Goal: Communication & Community: Answer question/provide support

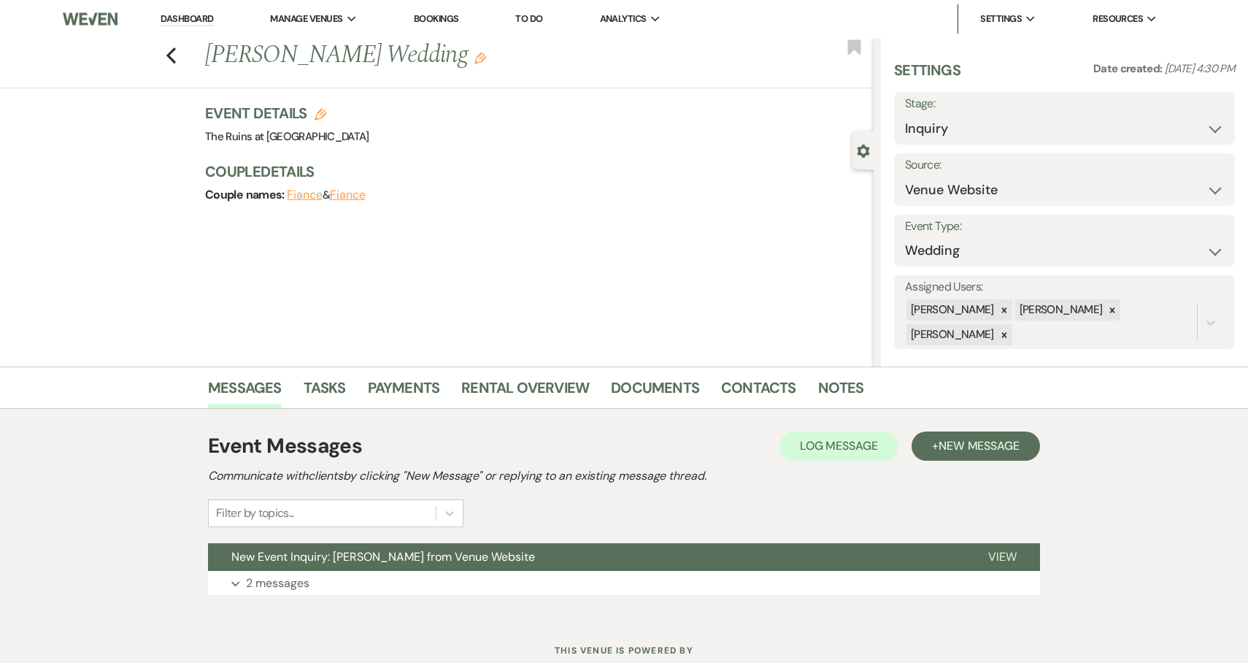
click at [182, 18] on link "Dashboard" at bounding box center [187, 19] width 53 height 14
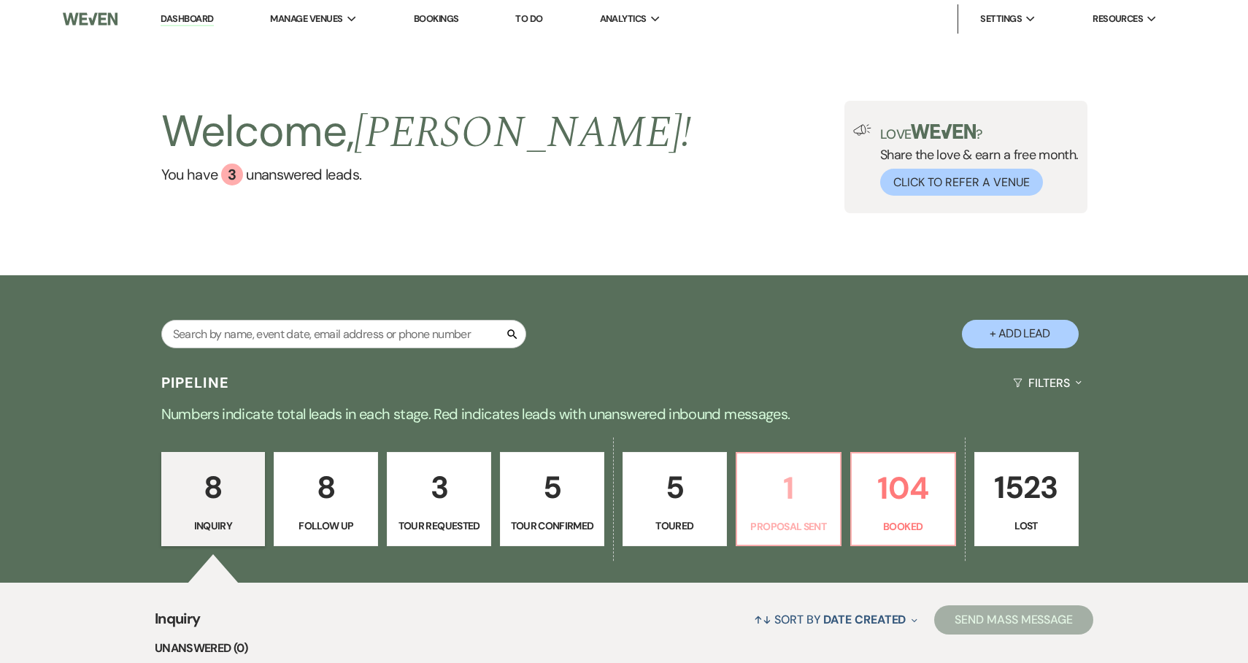
click at [789, 487] on p "1" at bounding box center [788, 487] width 85 height 49
select select "6"
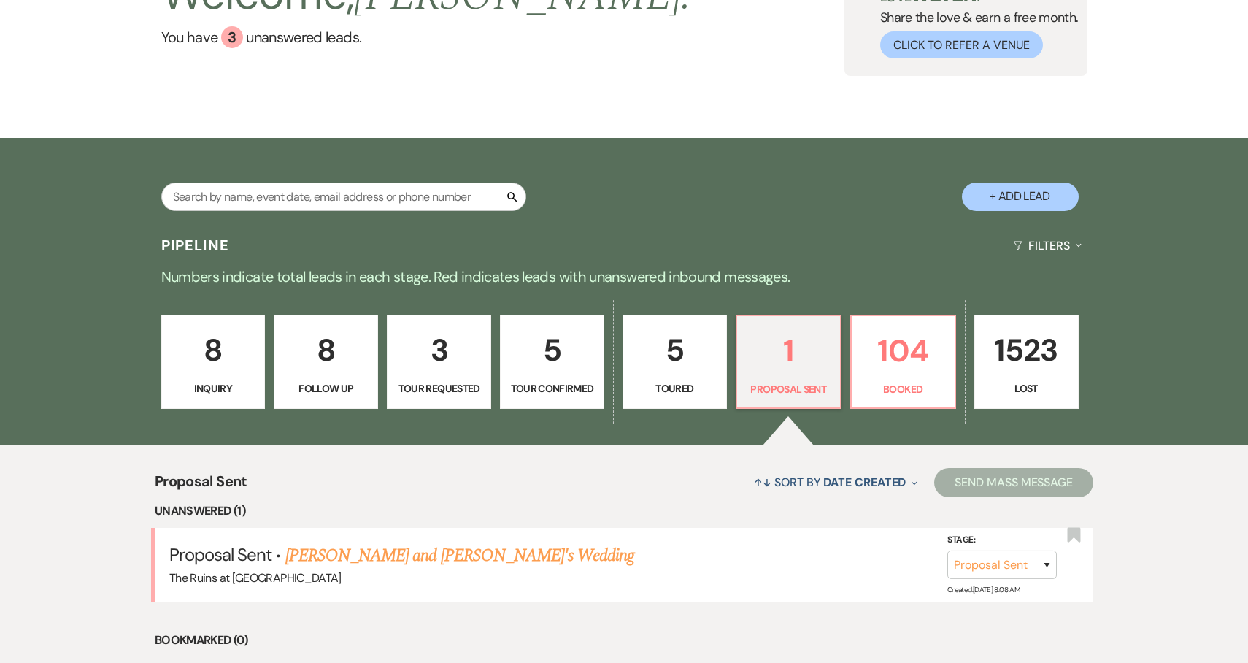
scroll to position [206, 0]
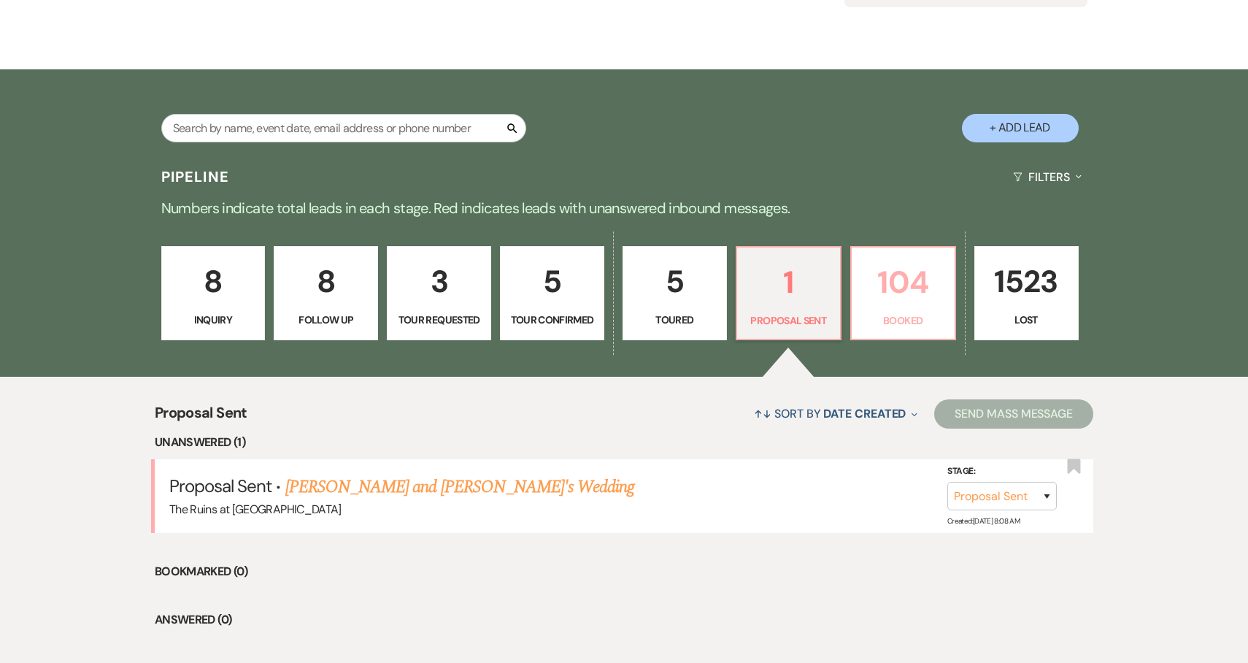
click at [900, 287] on p "104" at bounding box center [902, 282] width 85 height 49
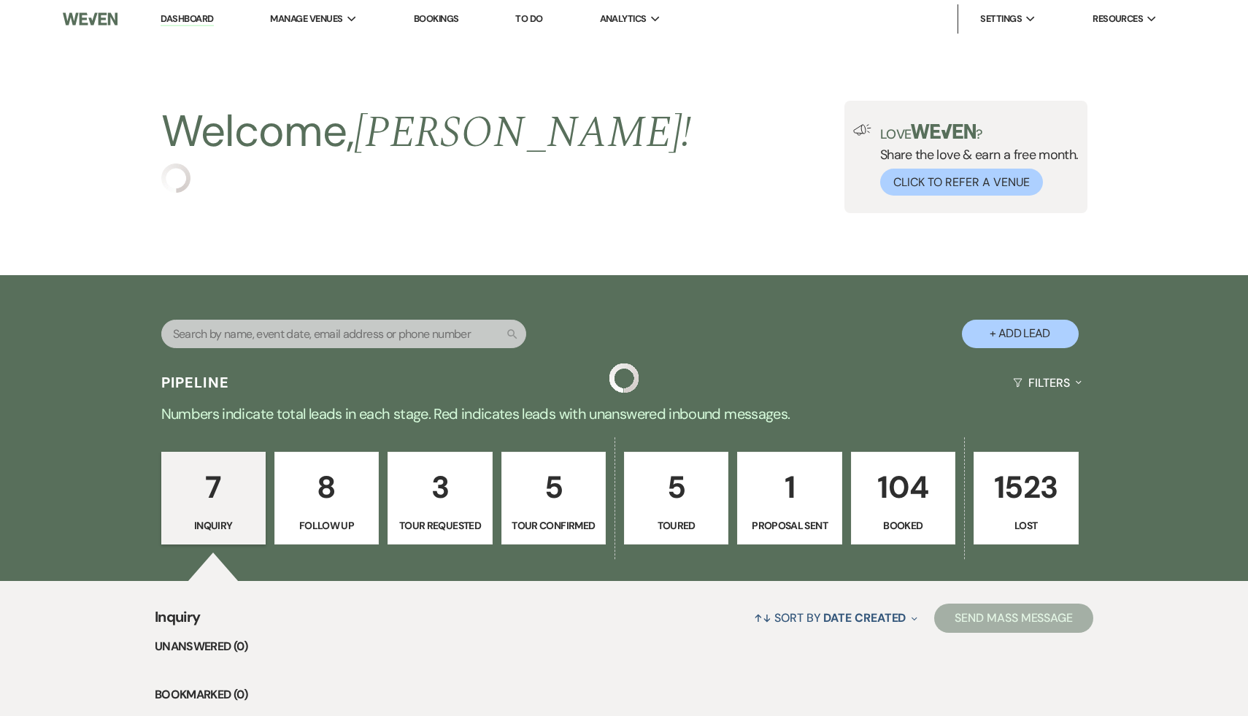
click at [188, 17] on link "Dashboard" at bounding box center [187, 19] width 53 height 14
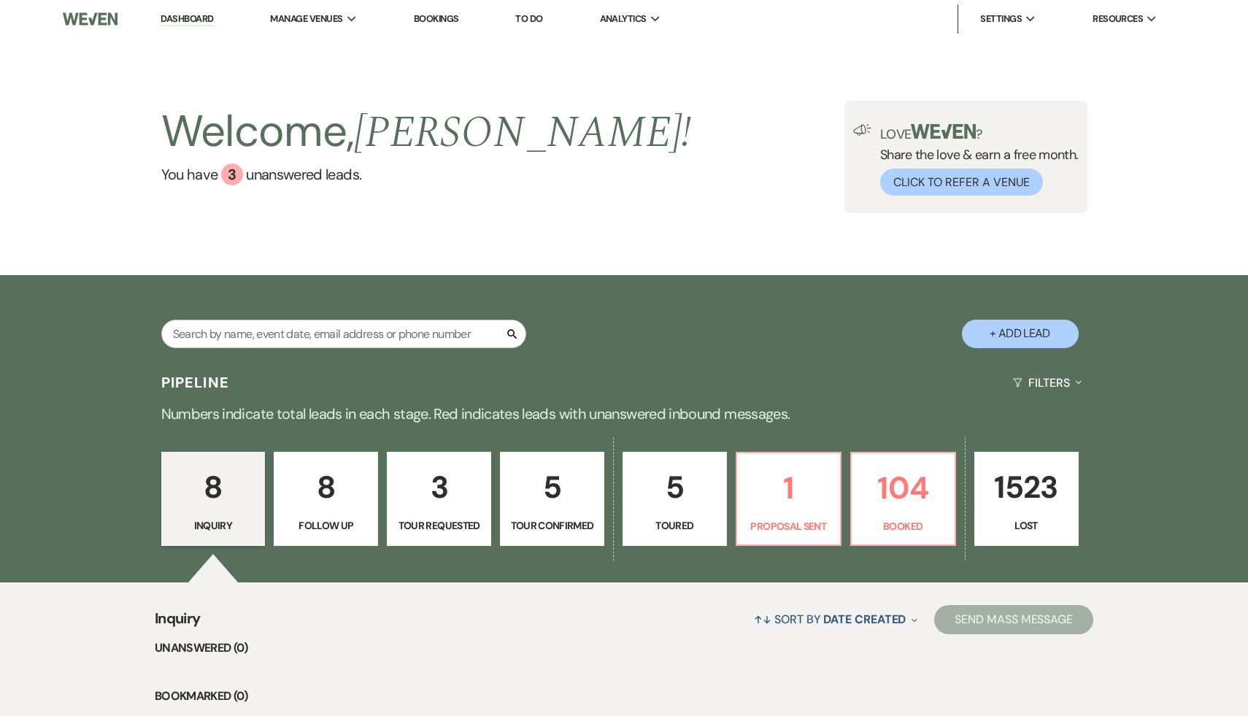
click at [1046, 328] on button "+ Add Lead" at bounding box center [1020, 334] width 117 height 28
select select "534"
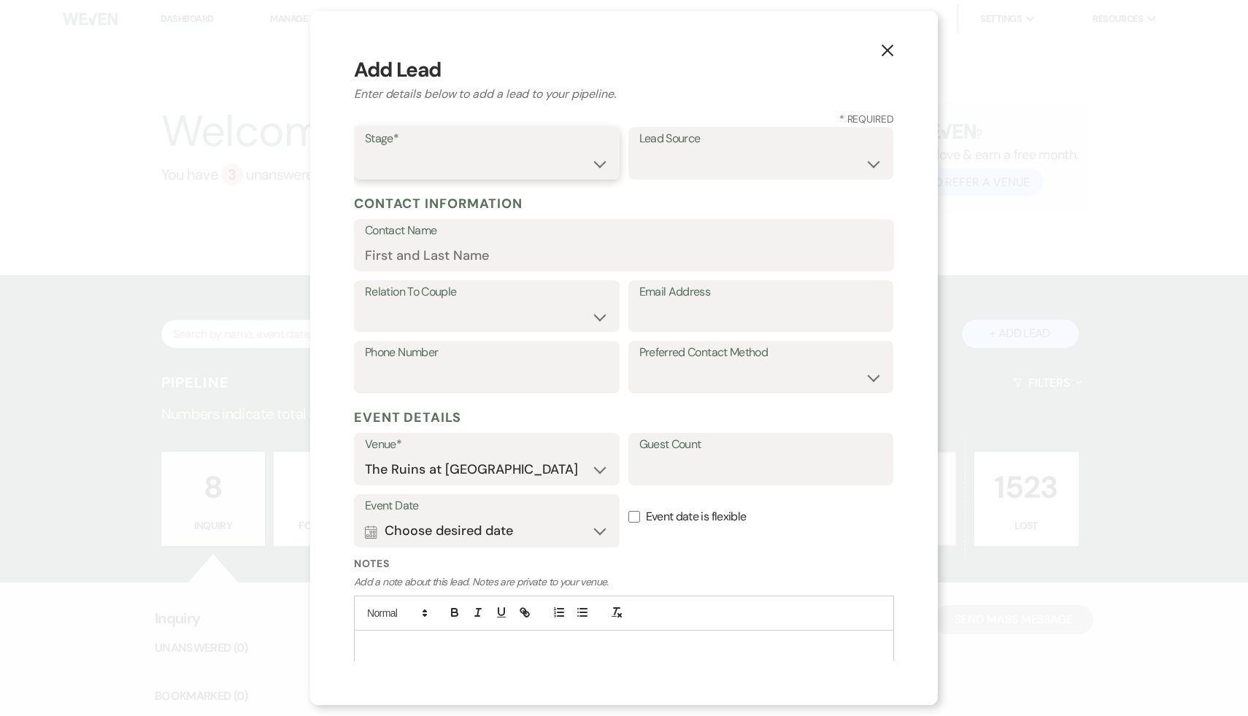
click at [600, 162] on select "Inquiry Follow Up Tour Requested Tour Confirmed Toured Proposal Sent Booked Lost" at bounding box center [487, 164] width 244 height 28
select select "1"
click at [365, 150] on select "Inquiry Follow Up Tour Requested Tour Confirmed Toured Proposal Sent Booked Lost" at bounding box center [487, 164] width 244 height 28
click at [877, 161] on select "Weven Venue Website Instagram Facebook Pinterest Google The Knot Wedding Wire H…" at bounding box center [761, 164] width 244 height 28
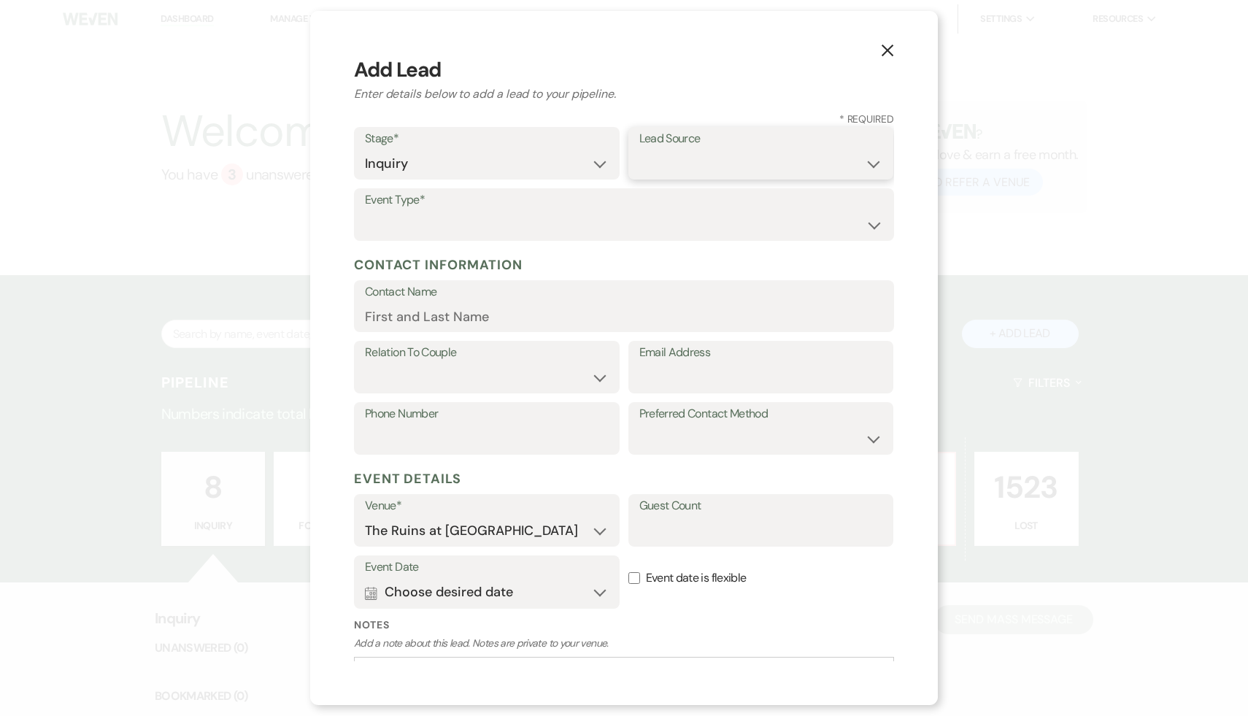
select select "1"
click at [639, 150] on select "Weven Venue Website Instagram Facebook Pinterest Google The Knot Wedding Wire H…" at bounding box center [761, 164] width 244 height 28
click at [874, 220] on select "Wedding Anniversary Party Baby Shower Bachelorette / Bachelor Party Birthday Pa…" at bounding box center [624, 225] width 518 height 28
select select "1"
click at [365, 211] on select "Wedding Anniversary Party Baby Shower Bachelorette / Bachelor Party Birthday Pa…" at bounding box center [624, 225] width 518 height 28
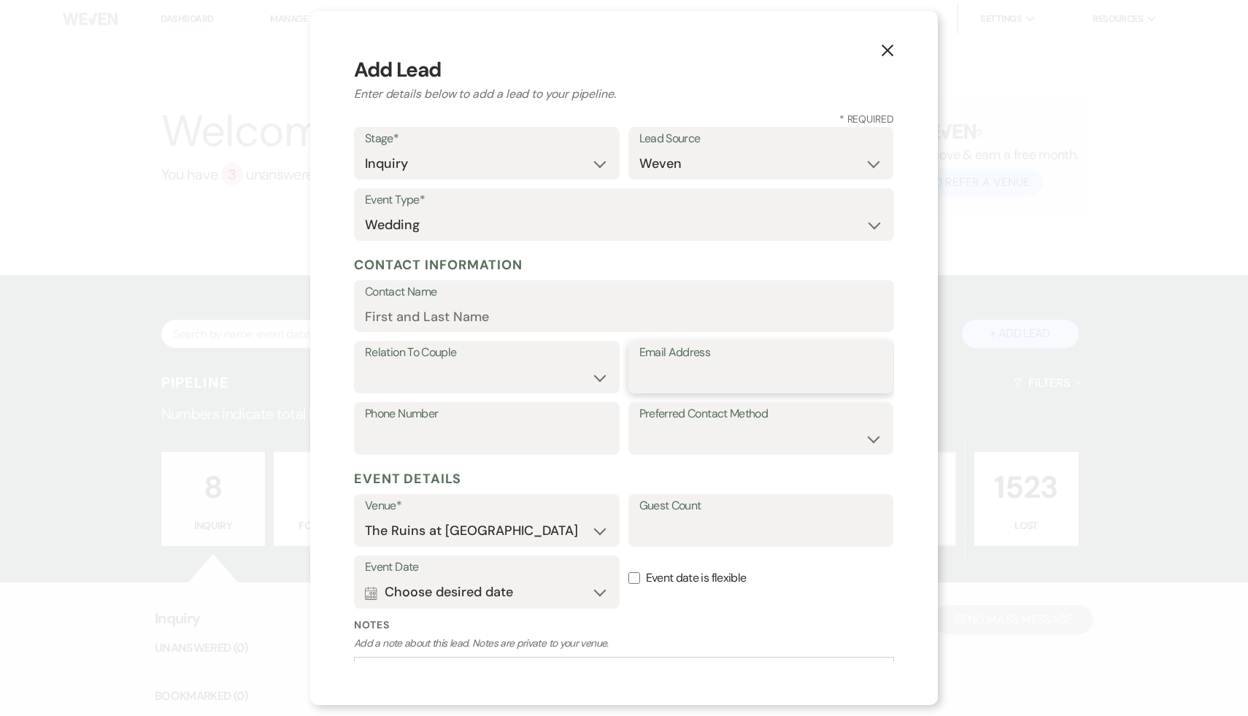
click at [654, 388] on input "Email Address" at bounding box center [761, 377] width 244 height 28
paste input "[EMAIL_ADDRESS][DOMAIN_NAME]"
type input "[EMAIL_ADDRESS][DOMAIN_NAME]"
click at [503, 309] on input "Contact Name" at bounding box center [624, 316] width 518 height 28
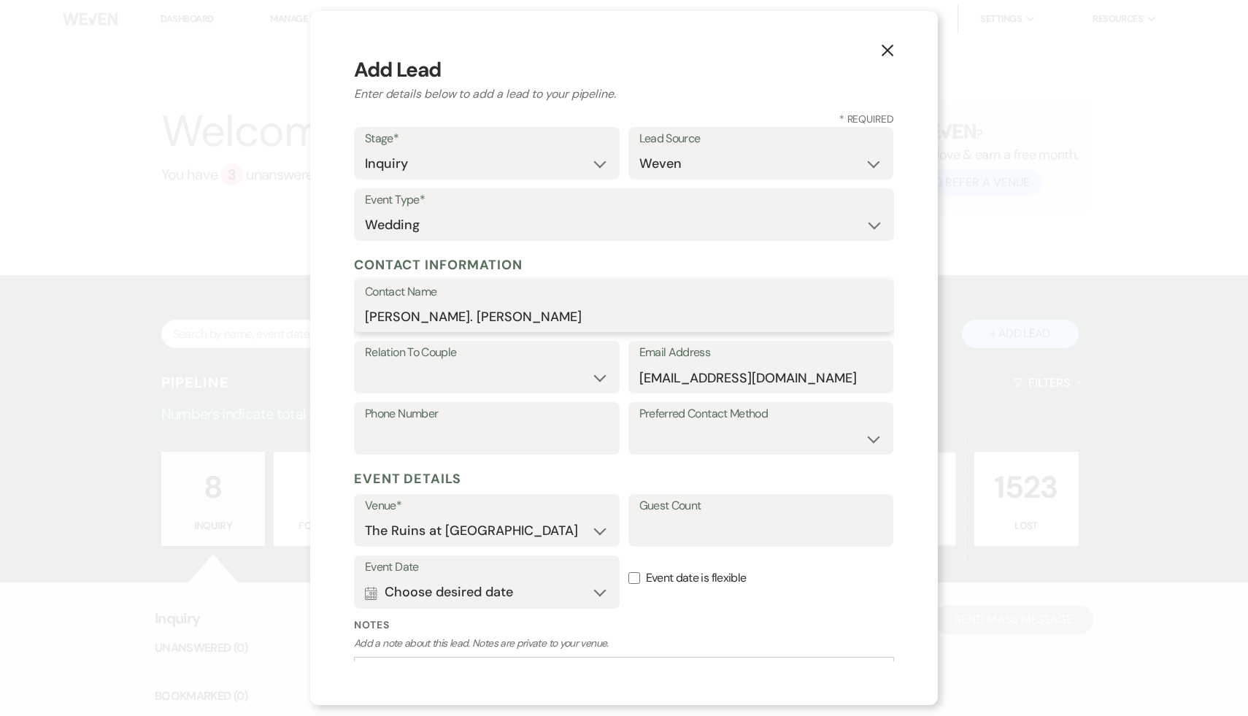
type input "[PERSON_NAME]. [PERSON_NAME]"
click at [598, 374] on select "Couple Planner Parent of Couple Family Member Friend Other" at bounding box center [487, 377] width 244 height 28
select select "1"
click at [365, 363] on select "Couple Planner Parent of Couple Family Member Friend Other" at bounding box center [487, 377] width 244 height 28
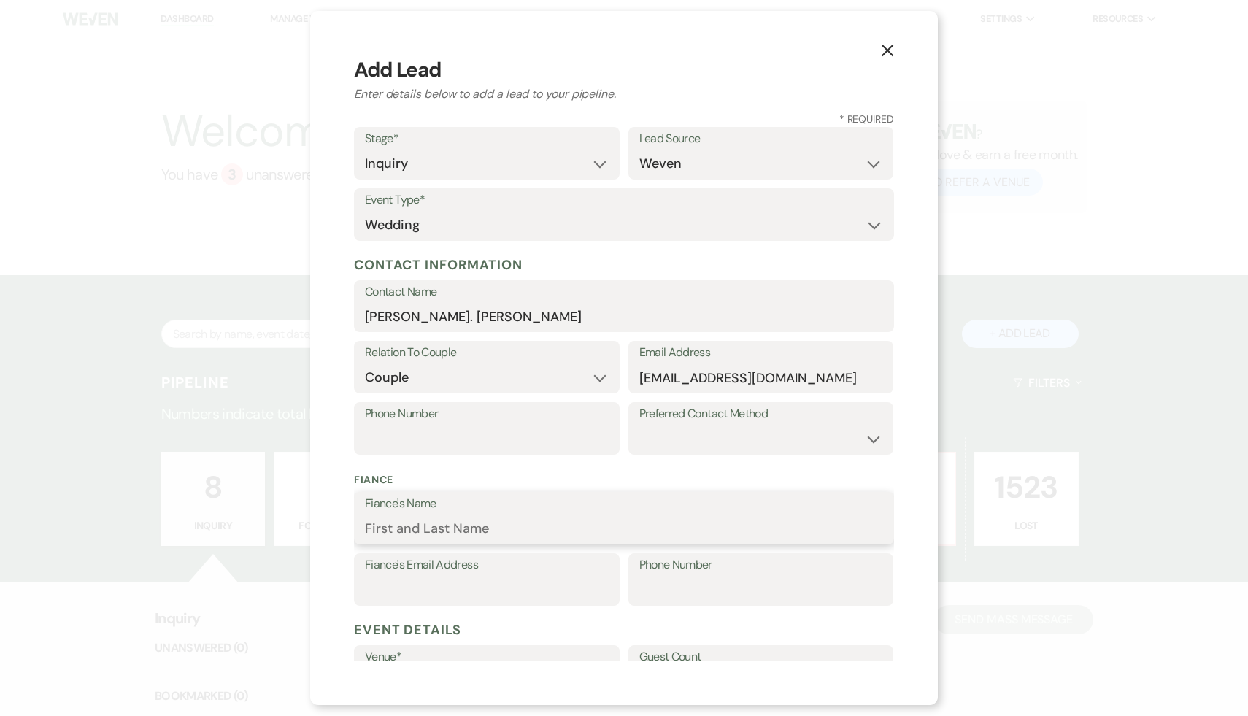
click at [503, 527] on input "Fiance's Name" at bounding box center [624, 528] width 518 height 28
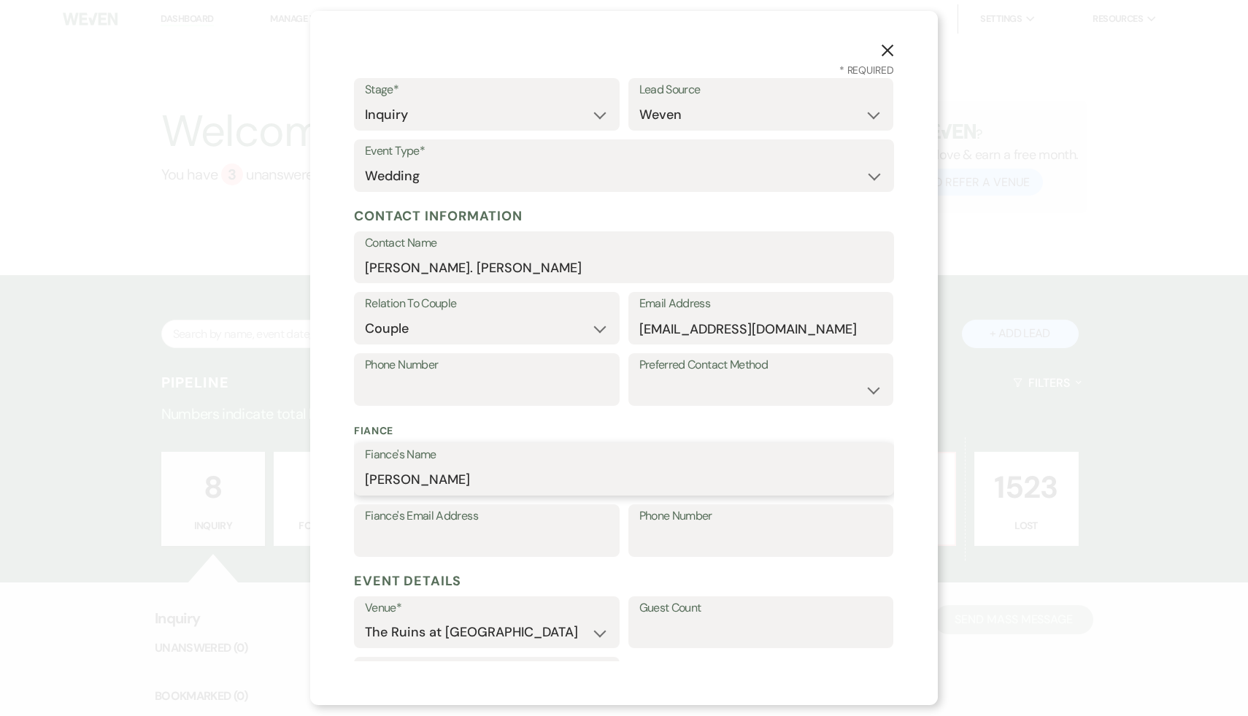
scroll to position [260, 0]
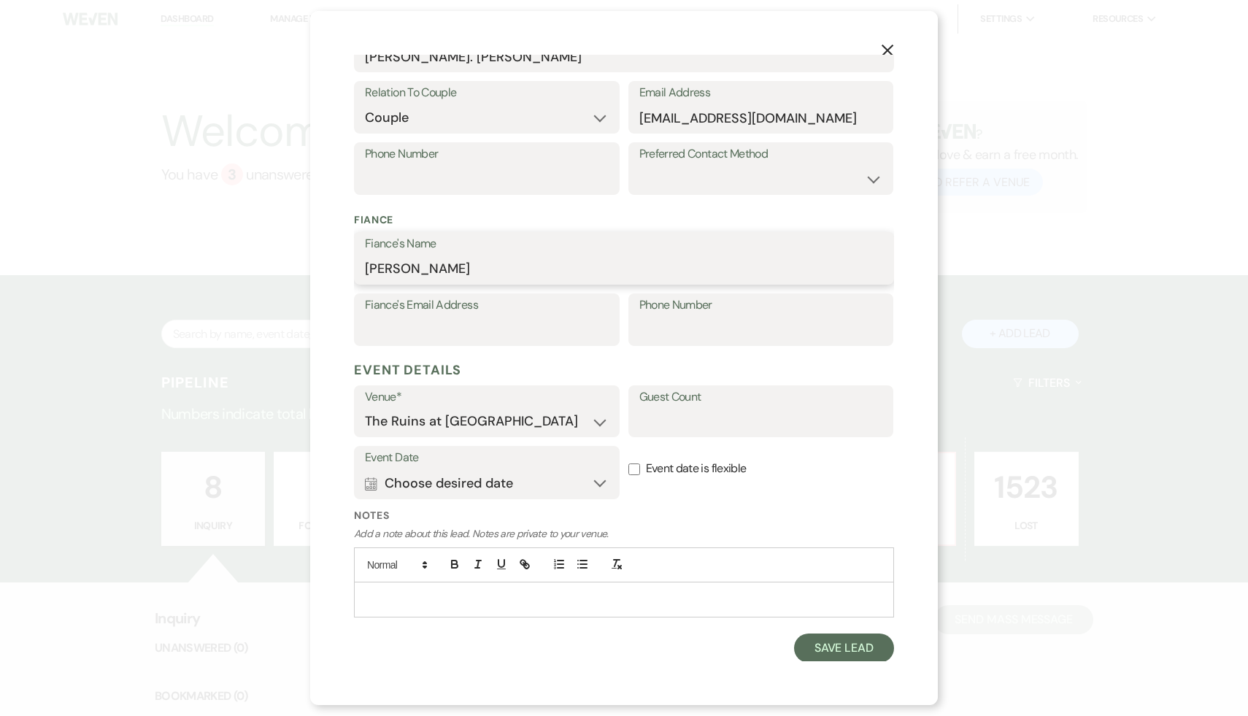
type input "[PERSON_NAME]"
click at [702, 429] on input "Guest Count" at bounding box center [761, 421] width 244 height 28
type input "150-185"
click at [853, 649] on button "Save Lead" at bounding box center [844, 647] width 100 height 29
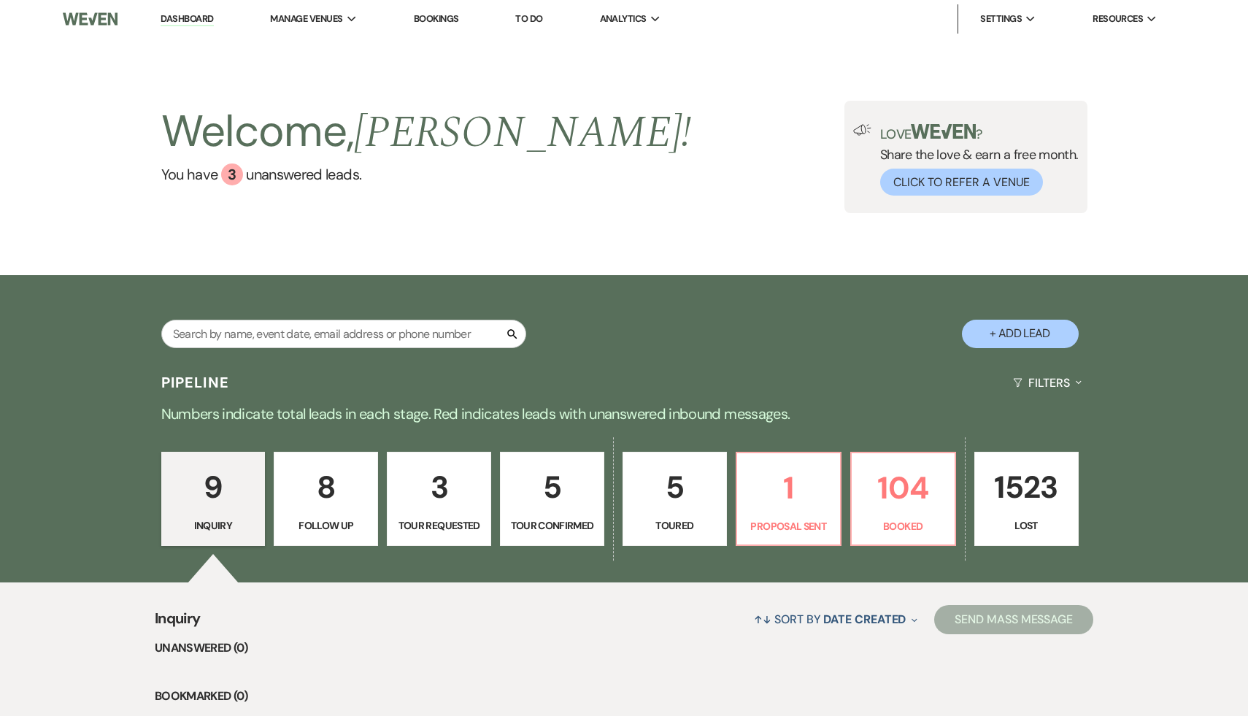
click at [219, 496] on p "9" at bounding box center [213, 487] width 85 height 49
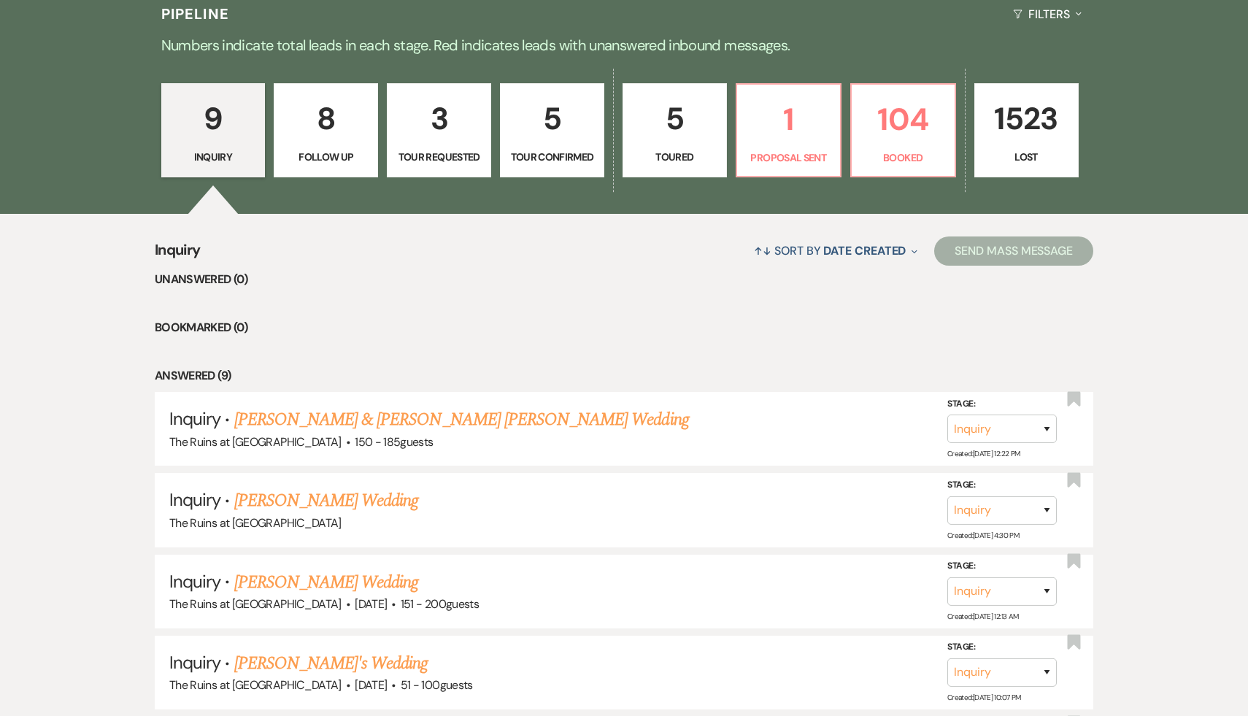
scroll to position [385, 0]
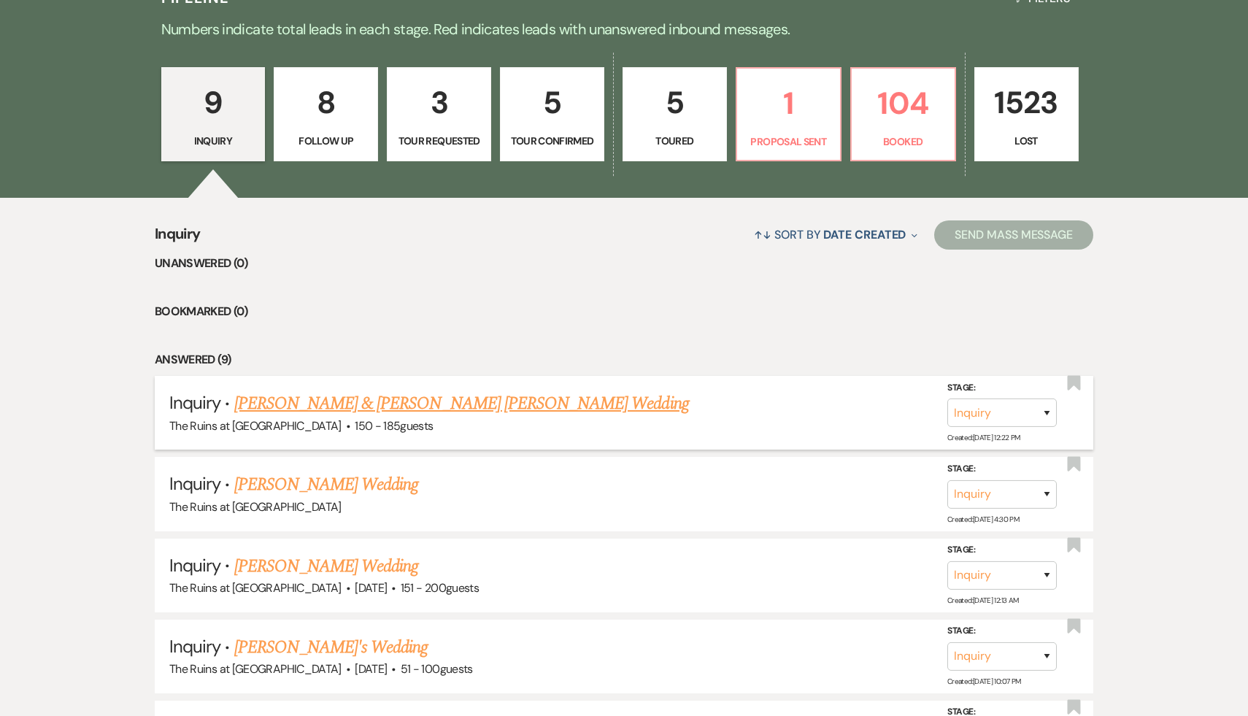
click at [445, 401] on link "[PERSON_NAME] & [PERSON_NAME] [PERSON_NAME] Wedding" at bounding box center [461, 403] width 455 height 26
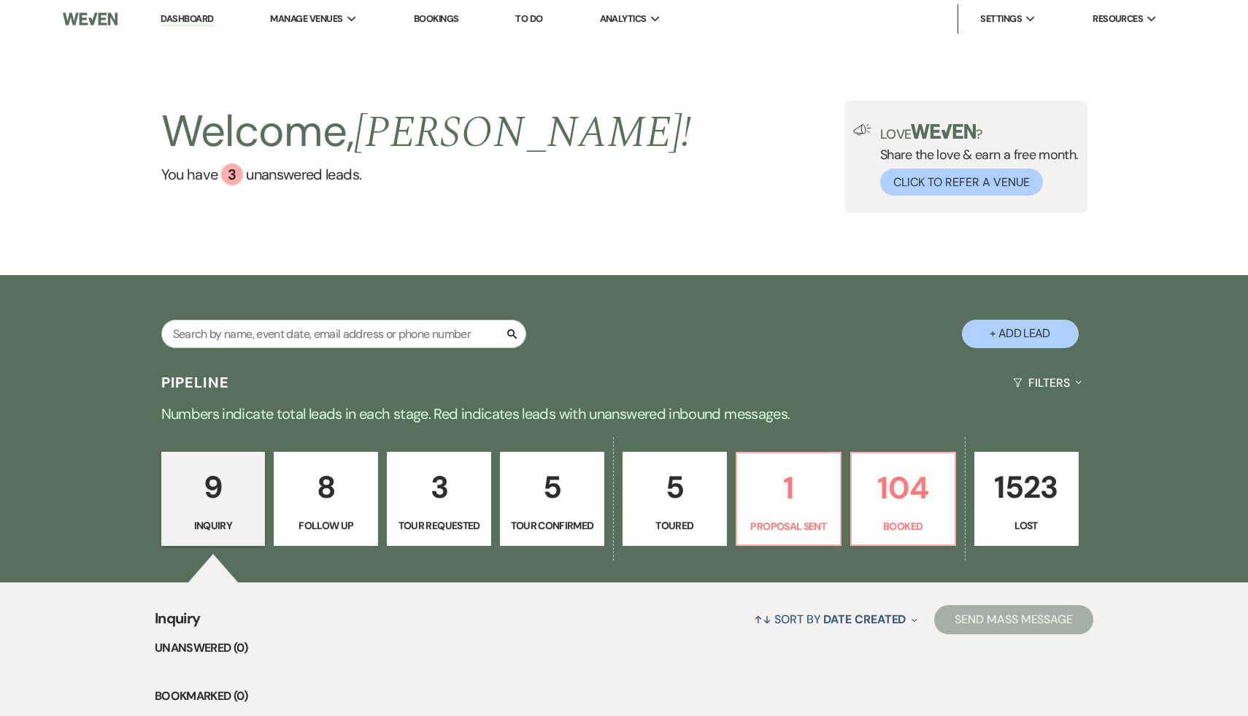
select select "1"
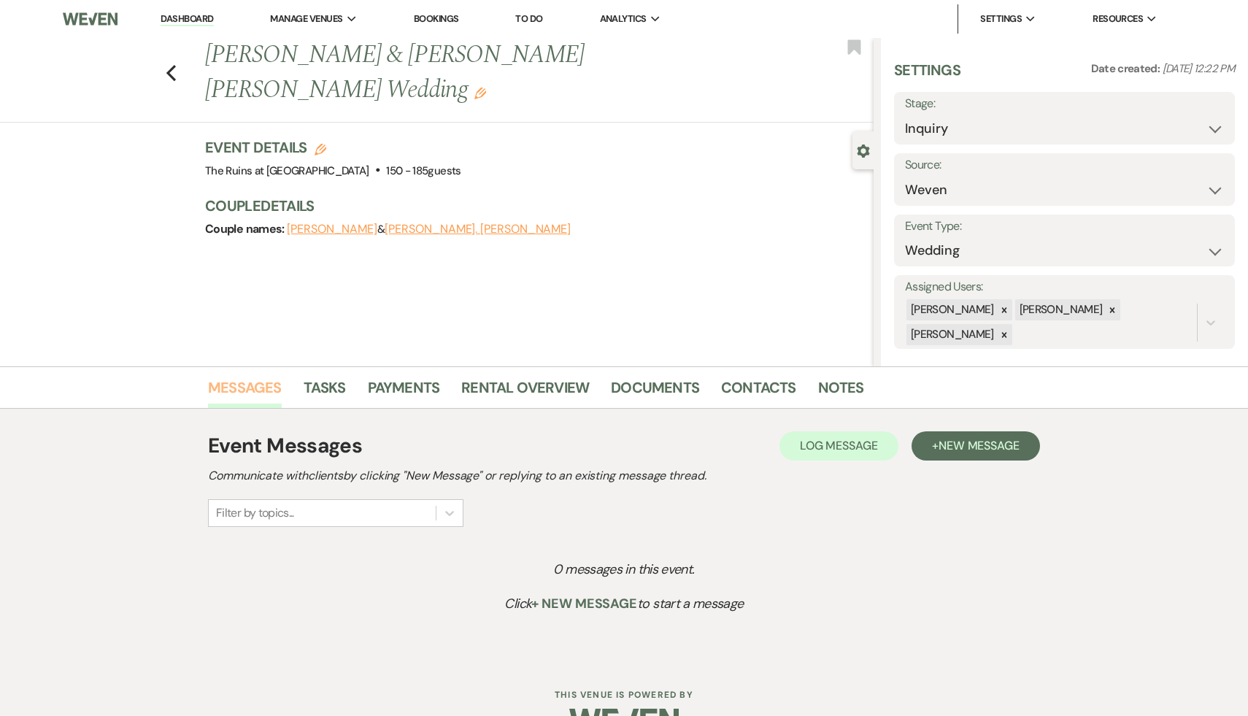
click at [236, 390] on link "Messages" at bounding box center [245, 392] width 74 height 32
click at [970, 455] on button "+ New Message" at bounding box center [975, 445] width 128 height 29
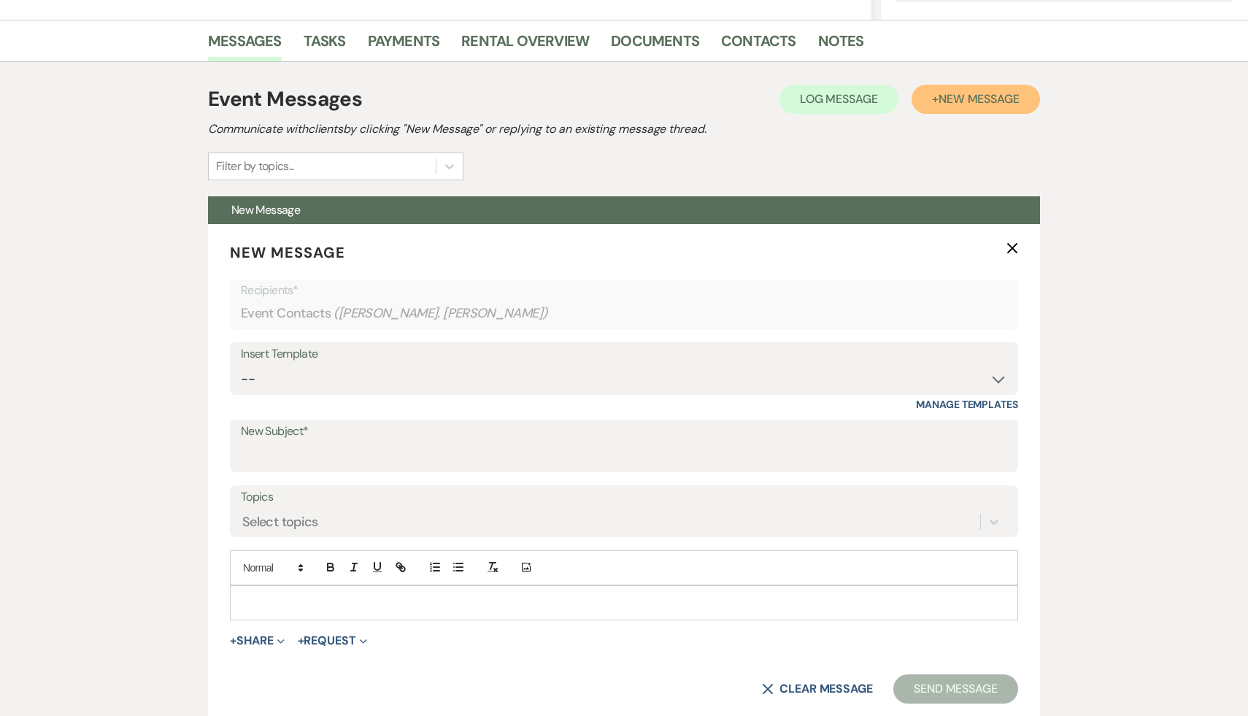
scroll to position [353, 0]
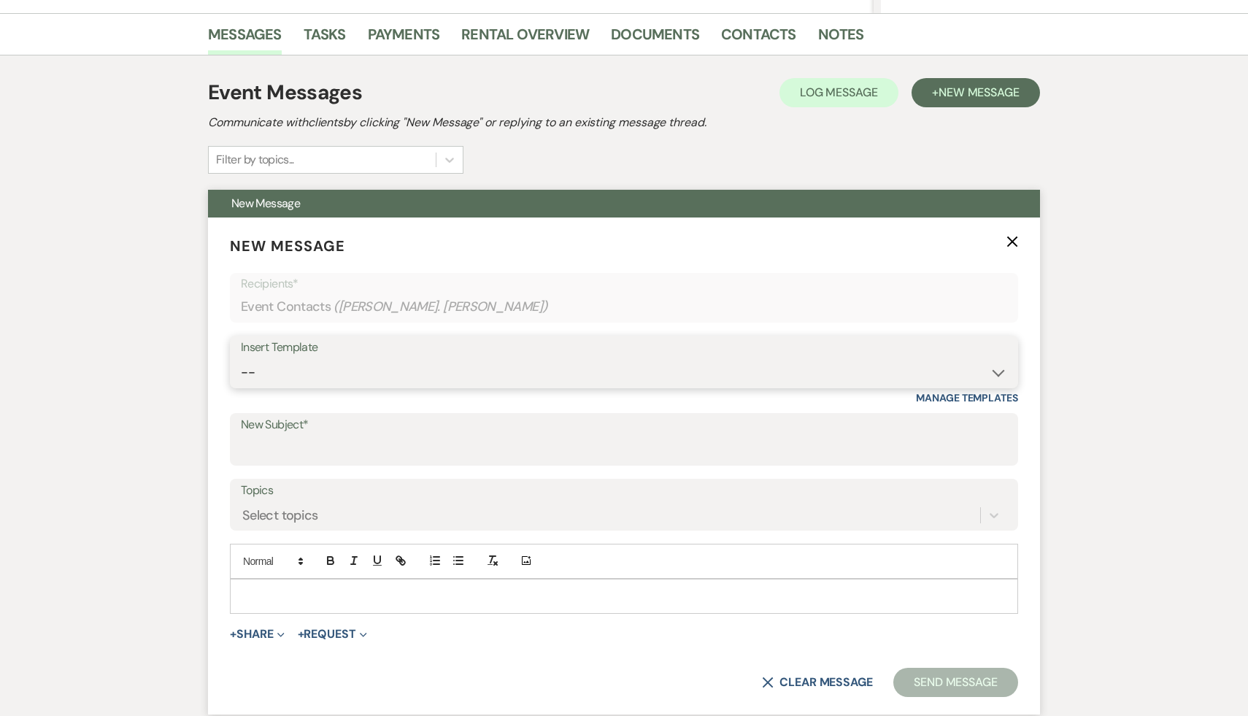
click at [997, 372] on select "--" at bounding box center [624, 372] width 766 height 28
click at [241, 358] on select "--" at bounding box center [624, 372] width 766 height 28
click at [999, 374] on select "-- Weven Planning Portal Introduction (Booked Events) Initial Inquiry Response …" at bounding box center [624, 372] width 766 height 28
select select "566"
click at [241, 358] on select "-- Weven Planning Portal Introduction (Booked Events) Initial Inquiry Response …" at bounding box center [624, 372] width 766 height 28
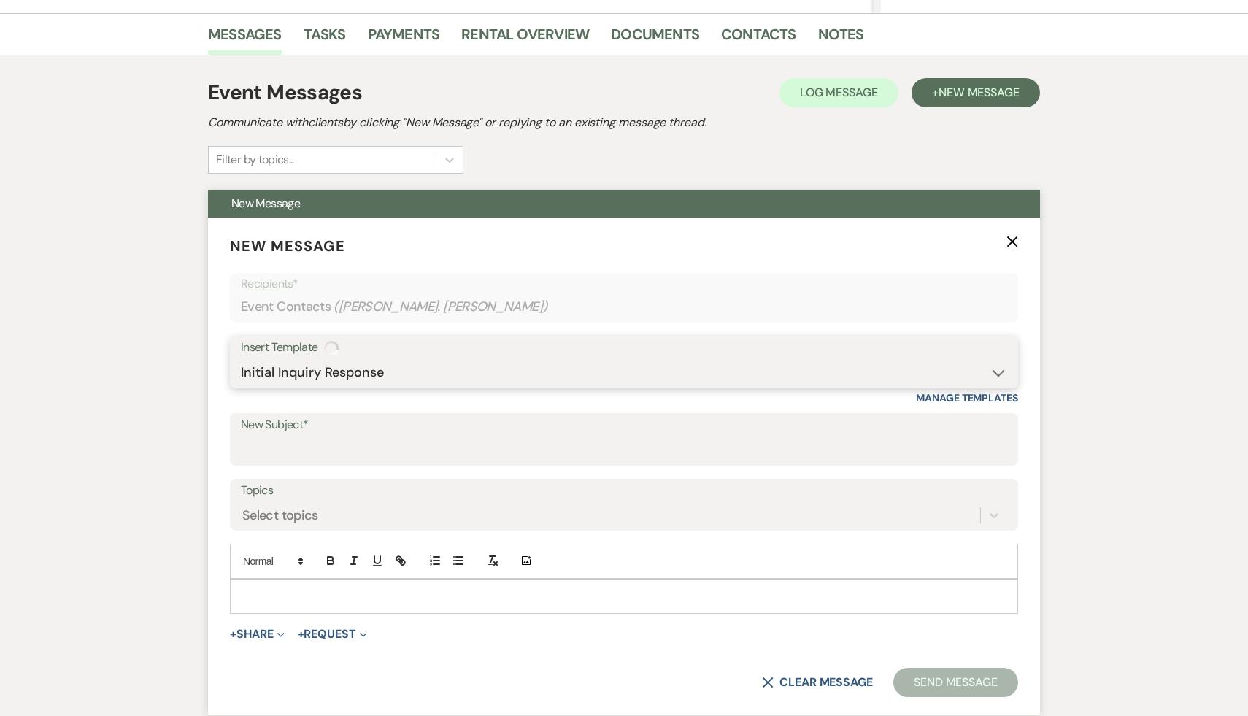
type input "Thank you for your interest in The Ruins at [GEOGRAPHIC_DATA]!"
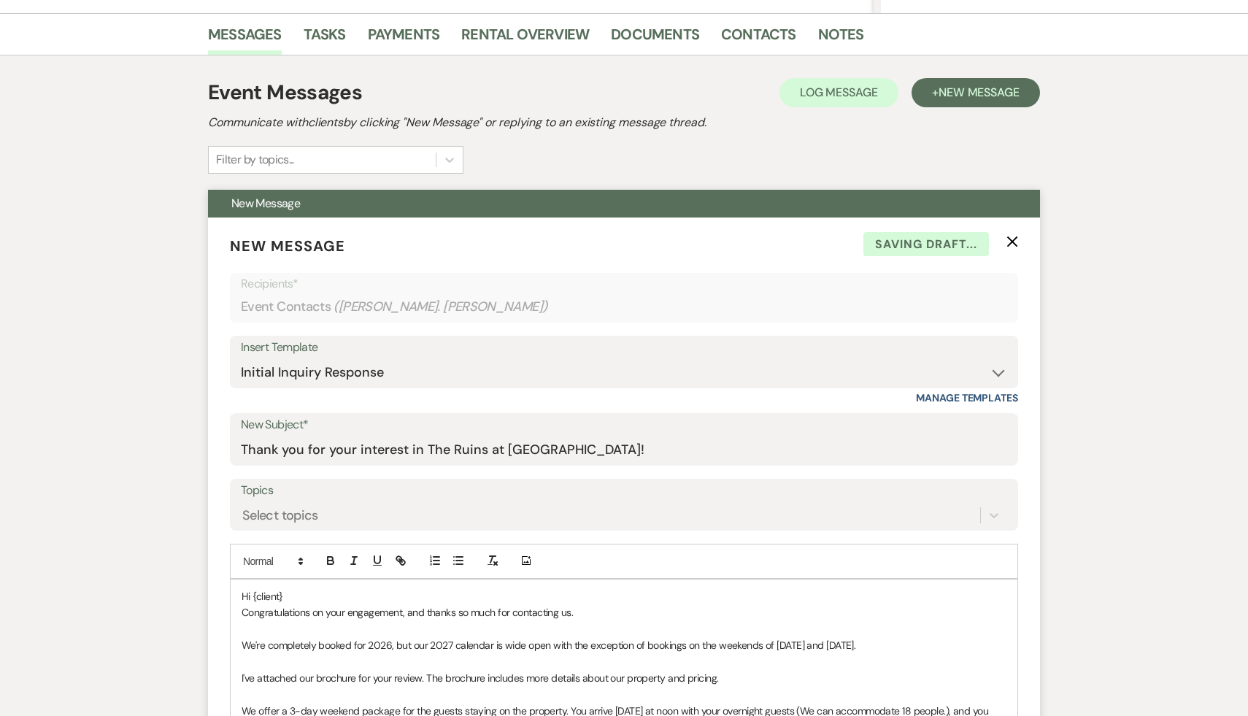
click at [347, 598] on p "Hi {client}" at bounding box center [624, 596] width 765 height 16
drag, startPoint x: 431, startPoint y: 615, endPoint x: 222, endPoint y: 613, distance: 209.4
click at [222, 613] on form "New Message X Draft saved! Recipients* Event Contacts ( [PERSON_NAME]. [PERSON_…" at bounding box center [624, 703] width 832 height 973
drag, startPoint x: 301, startPoint y: 614, endPoint x: 269, endPoint y: 612, distance: 32.2
click at [269, 612] on p "Thanks [PERSON_NAME] so much for contacting us." at bounding box center [624, 612] width 765 height 16
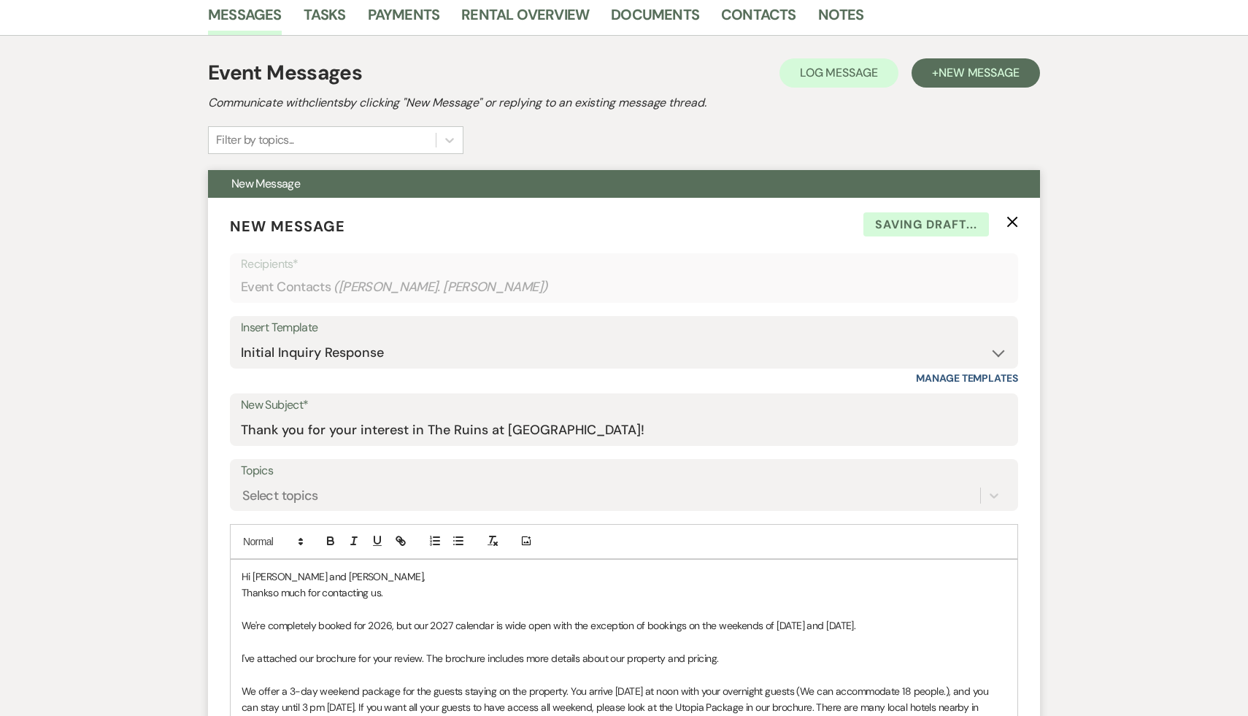
scroll to position [385, 0]
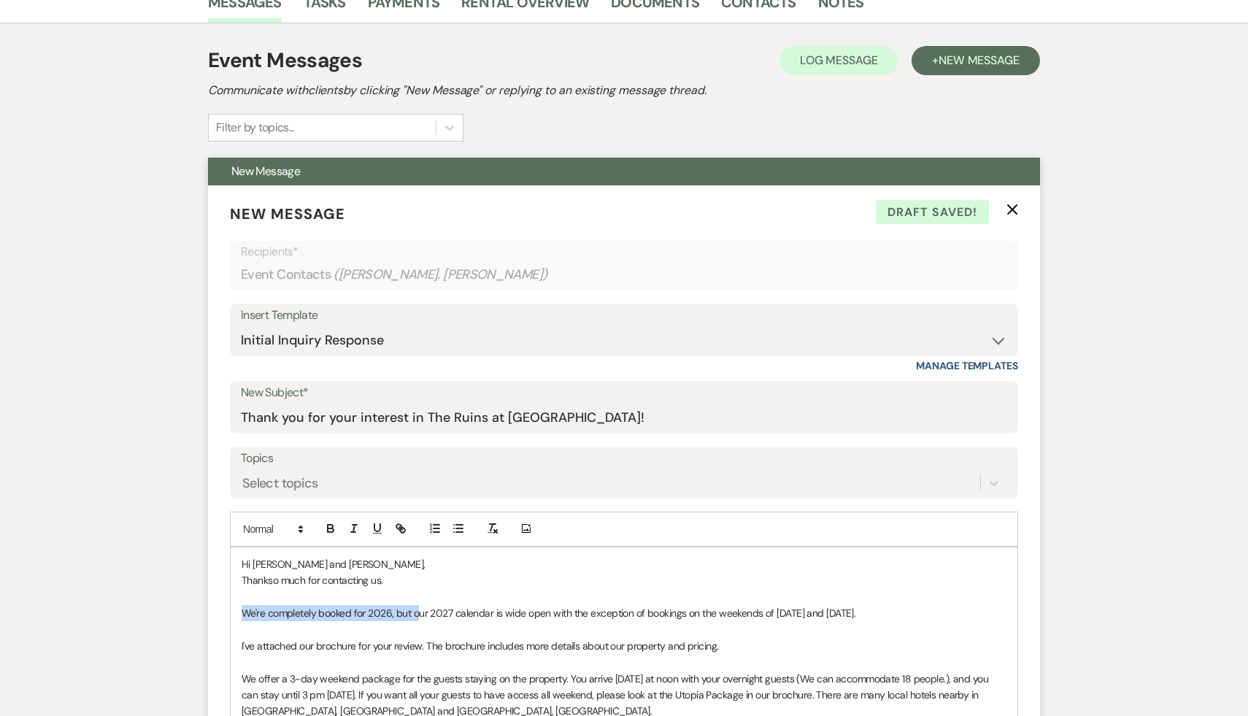
drag, startPoint x: 417, startPoint y: 614, endPoint x: 219, endPoint y: 609, distance: 198.6
click at [219, 609] on form "New Message X Draft saved! Recipients* Event Contacts ( [PERSON_NAME]. [PERSON_…" at bounding box center [624, 671] width 832 height 973
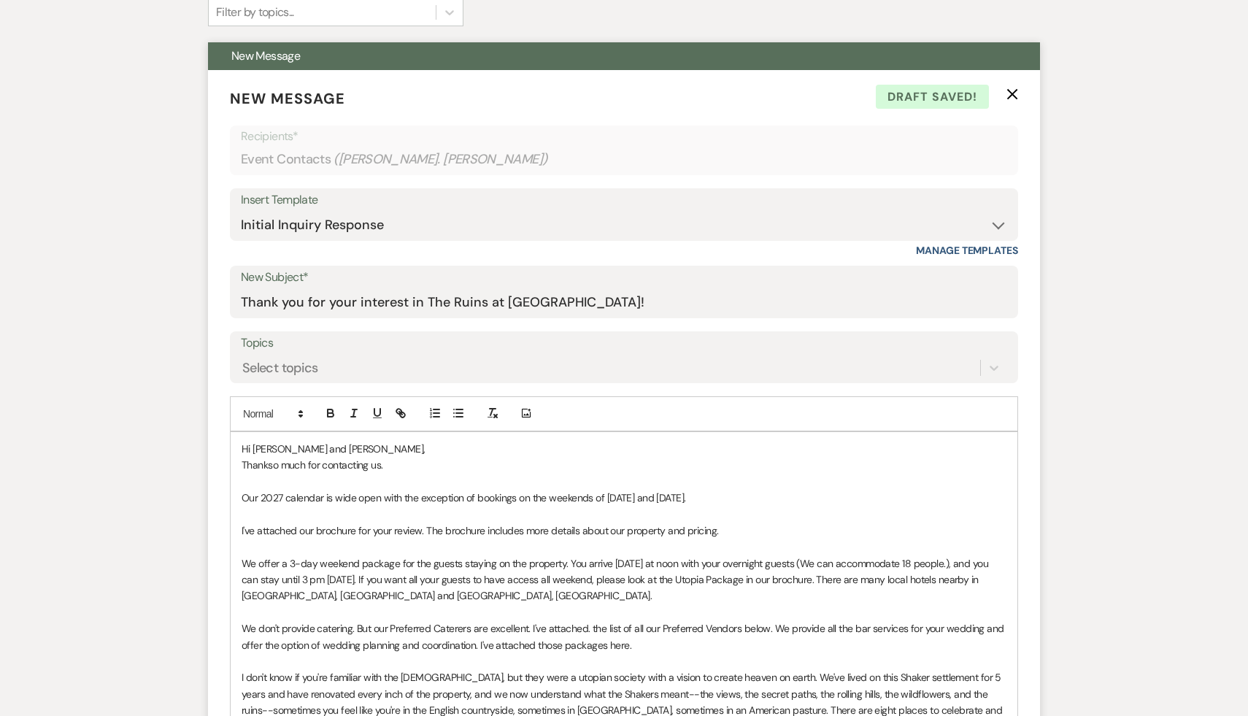
scroll to position [506, 0]
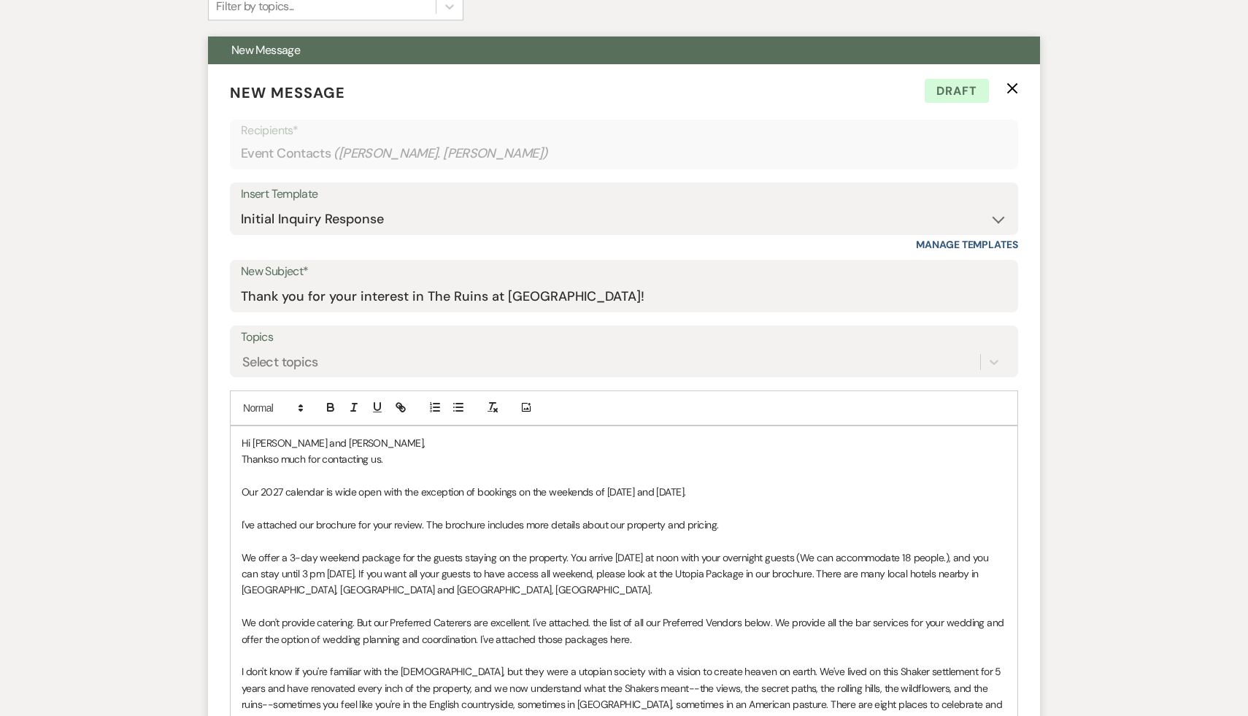
click at [651, 555] on span "We offer a 3-day weekend package for the guests staying on the property. You ar…" at bounding box center [616, 574] width 749 height 46
drag, startPoint x: 390, startPoint y: 574, endPoint x: 358, endPoint y: 574, distance: 32.1
click at [358, 574] on span "We offer a 3-day weekend package for the guests staying on the property. You ar…" at bounding box center [625, 574] width 767 height 46
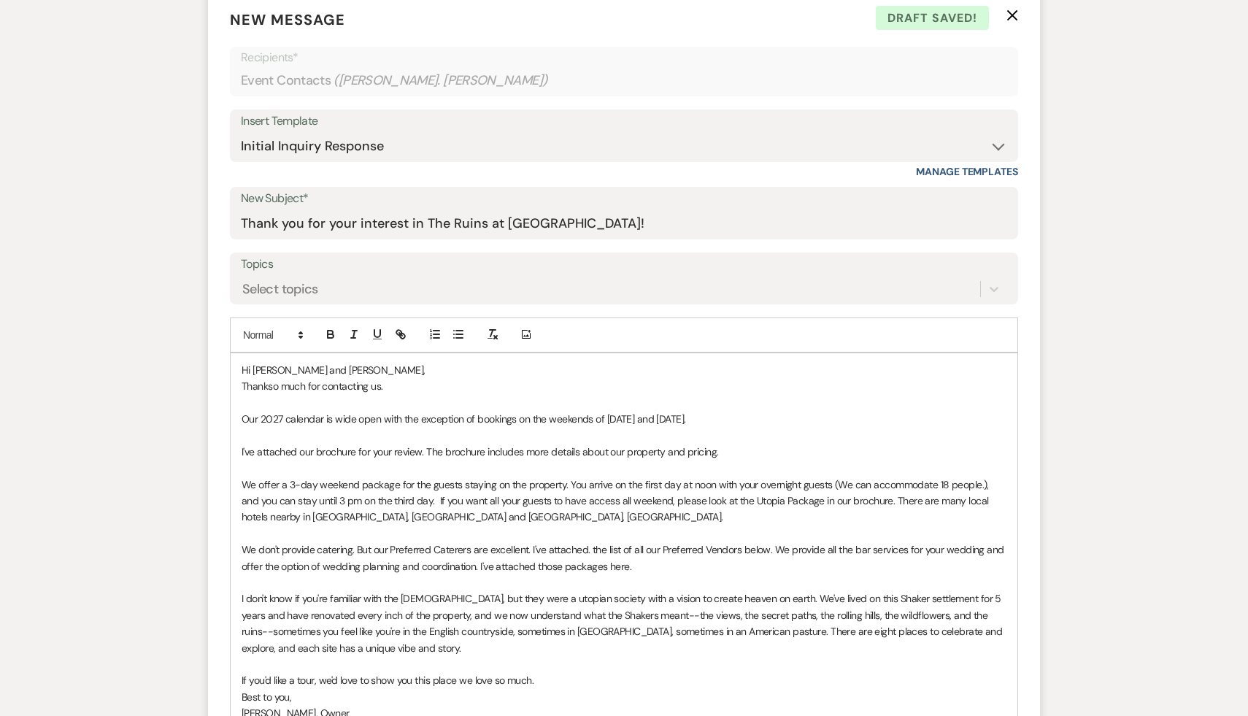
scroll to position [580, 0]
click at [998, 500] on p "We offer a 3-day weekend package for the guests staying on the property. You ar…" at bounding box center [624, 500] width 765 height 49
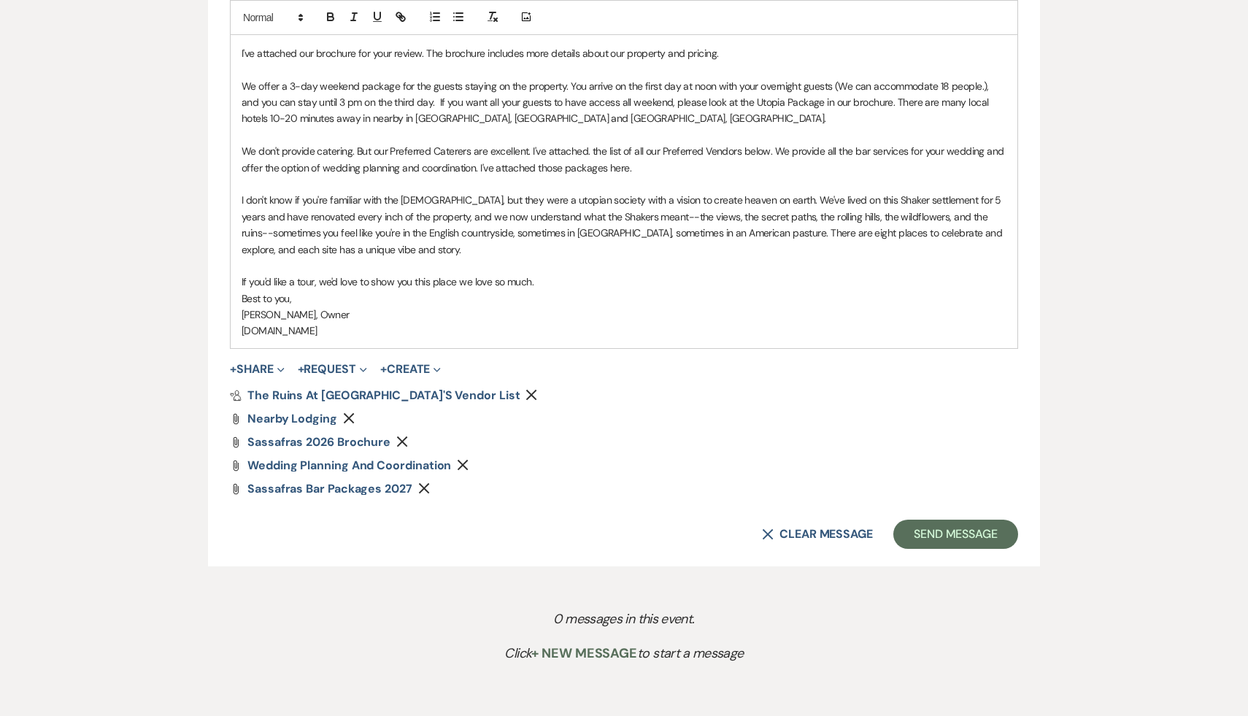
scroll to position [1052, 0]
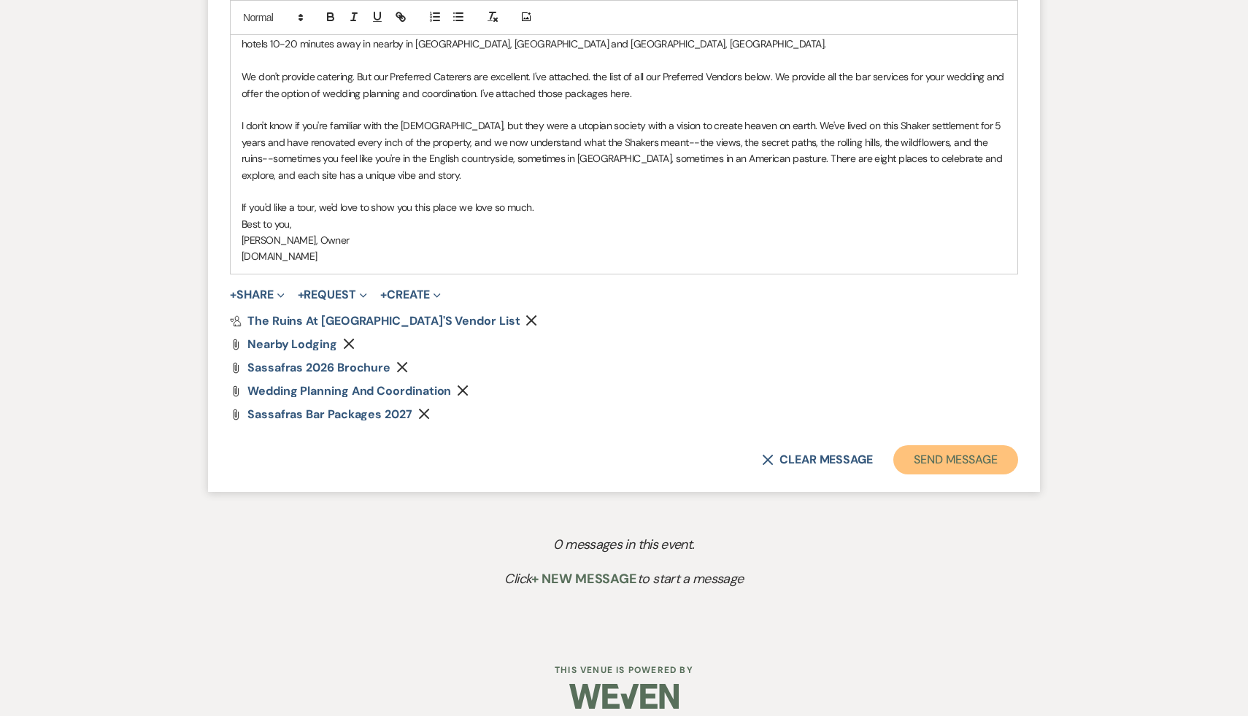
click at [991, 449] on button "Send Message" at bounding box center [955, 459] width 125 height 29
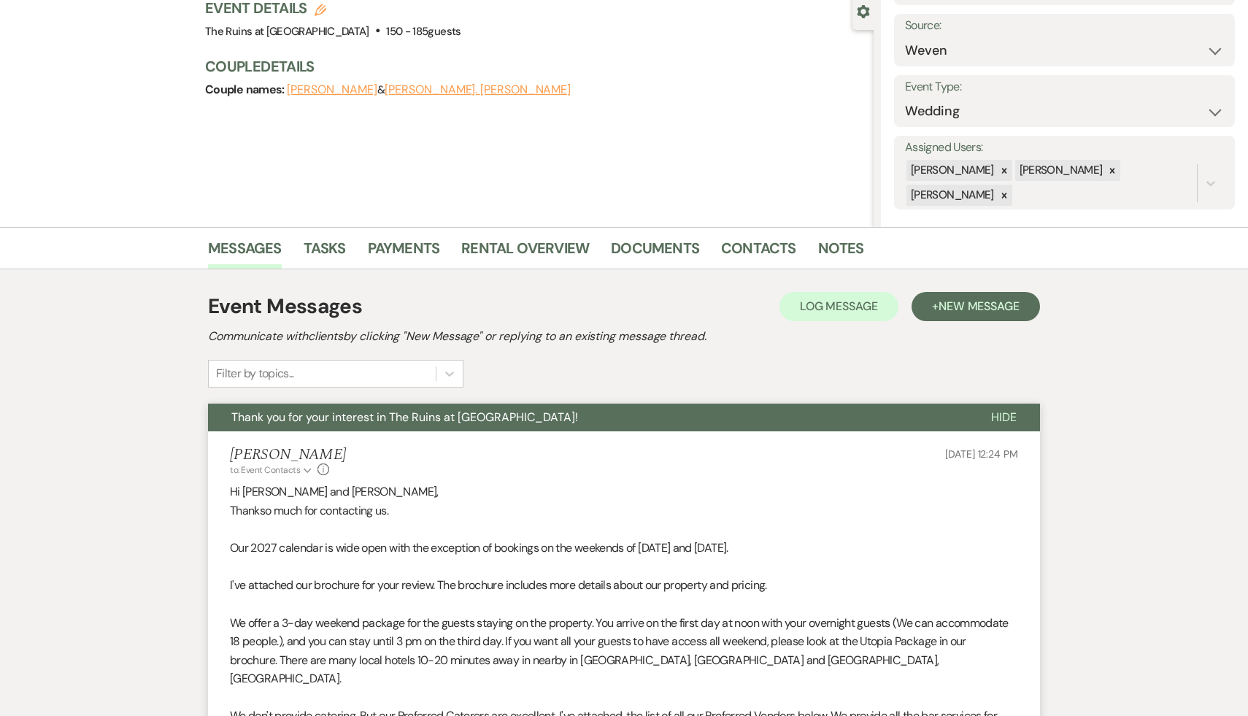
scroll to position [0, 0]
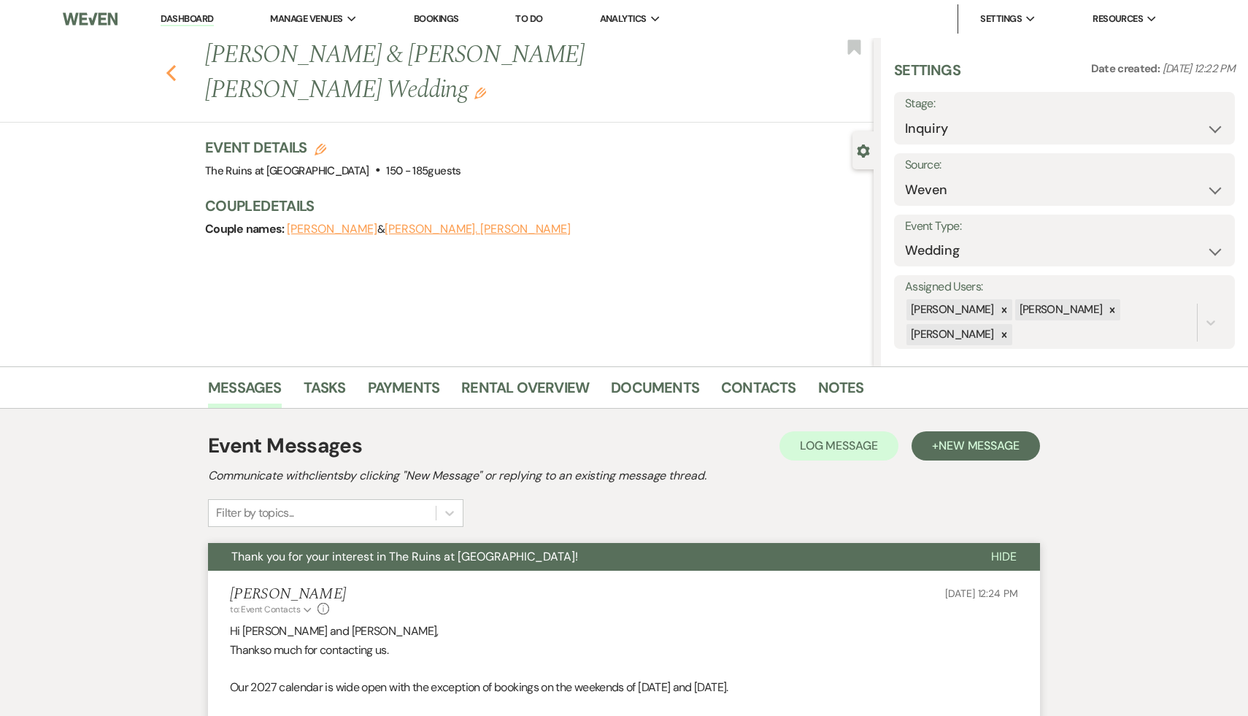
click at [169, 64] on icon "Previous" at bounding box center [171, 73] width 11 height 18
